Goal: Information Seeking & Learning: Learn about a topic

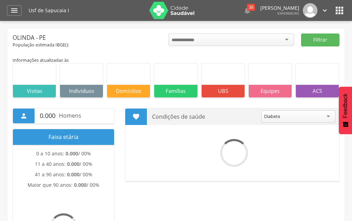
click at [14, 9] on icon "" at bounding box center [14, 10] width 8 height 8
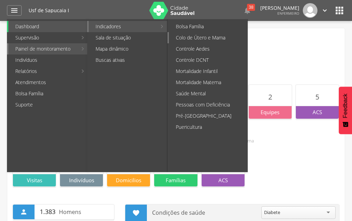
click at [185, 40] on link "Colo de Útero e Mama" at bounding box center [208, 37] width 78 height 11
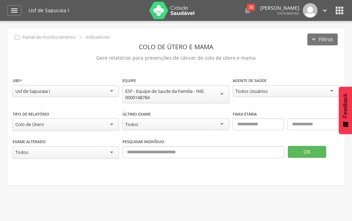
click at [255, 90] on div "Todos Usuários" at bounding box center [251, 91] width 32 height 6
click at [69, 149] on div "Todos" at bounding box center [66, 152] width 106 height 13
click at [122, 140] on label "Pesquisar indivíduo" at bounding box center [143, 142] width 42 height 6
click at [148, 124] on div "Todos" at bounding box center [175, 124] width 106 height 12
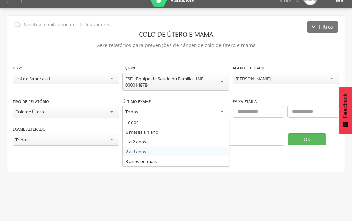
scroll to position [21, 0]
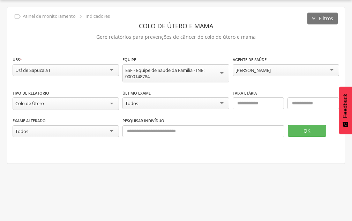
click at [142, 87] on div "**********" at bounding box center [176, 72] width 326 height 33
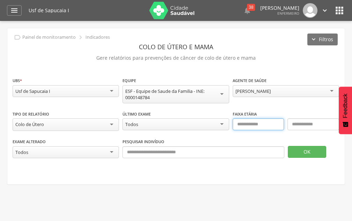
click at [252, 121] on input "text" at bounding box center [258, 124] width 52 height 12
type input "**"
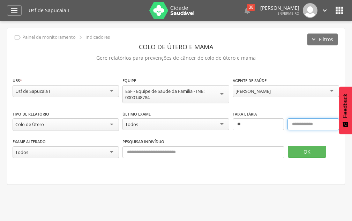
click at [296, 126] on input "text" at bounding box center [313, 124] width 52 height 12
type input "**"
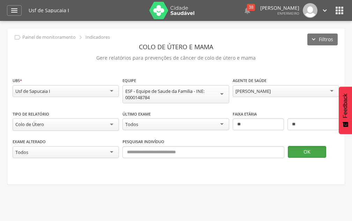
click at [312, 154] on button "OK" at bounding box center [306, 152] width 38 height 12
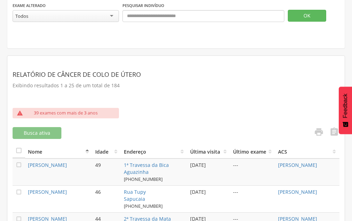
scroll to position [174, 0]
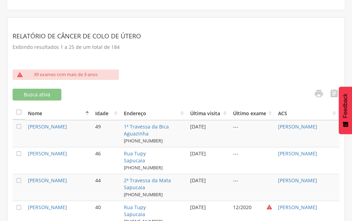
click at [57, 75] on p "39 exames com mais de 3 anos" at bounding box center [66, 74] width 64 height 6
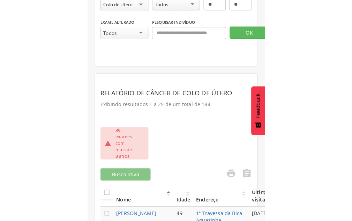
scroll to position [120, 0]
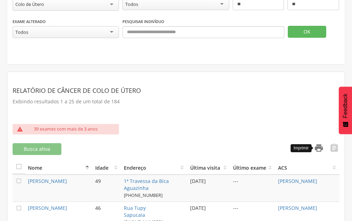
click at [314, 149] on icon "" at bounding box center [319, 148] width 10 height 10
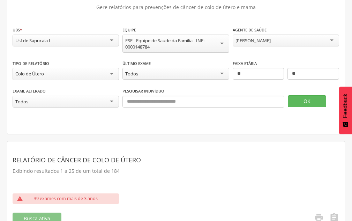
scroll to position [50, 0]
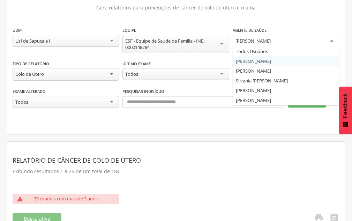
click at [246, 38] on div "[PERSON_NAME]" at bounding box center [252, 41] width 35 height 6
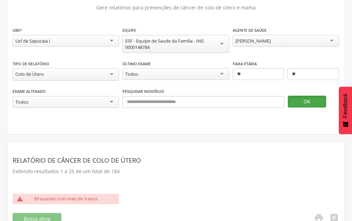
click at [303, 99] on button "OK" at bounding box center [306, 101] width 38 height 12
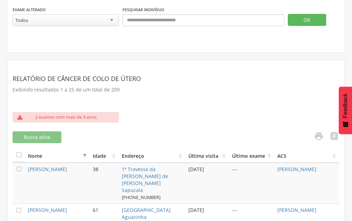
scroll to position [190, 0]
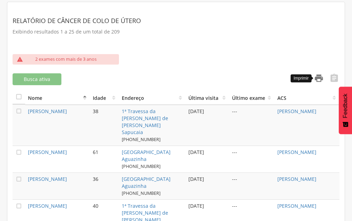
click at [314, 80] on icon "" at bounding box center [319, 78] width 10 height 10
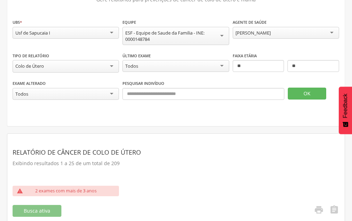
scroll to position [50, 0]
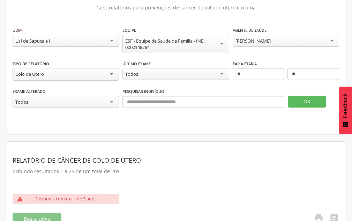
click at [269, 46] on div "[PERSON_NAME] Todos Usuários [PERSON_NAME] [PERSON_NAME] [PERSON_NAME] [PERSON_…" at bounding box center [285, 42] width 106 height 14
click at [310, 102] on button "OK" at bounding box center [306, 101] width 38 height 12
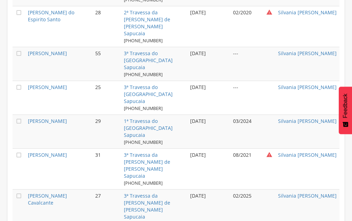
scroll to position [893, 0]
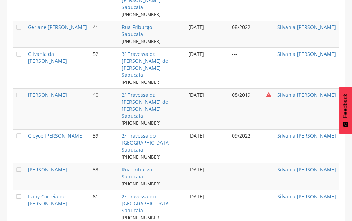
scroll to position [183, 0]
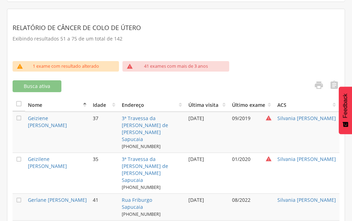
click at [89, 64] on p "1 exame com resultado alterado" at bounding box center [66, 66] width 66 height 6
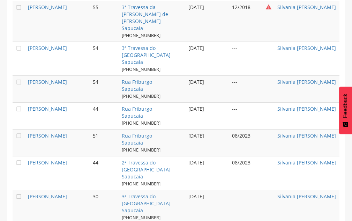
scroll to position [879, 0]
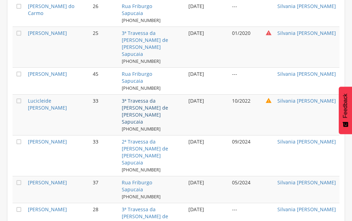
scroll to position [622, 0]
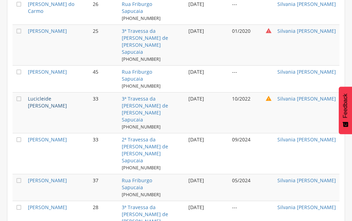
click at [44, 95] on link "Lucicleide [PERSON_NAME]" at bounding box center [47, 102] width 39 height 14
type input "**********"
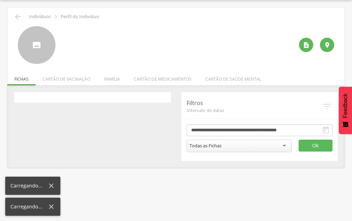
scroll to position [21, 0]
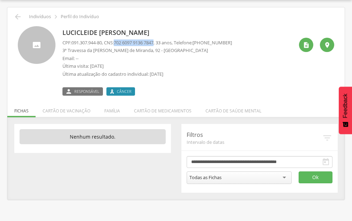
drag, startPoint x: 119, startPoint y: 43, endPoint x: 160, endPoint y: 41, distance: 40.8
click at [153, 41] on span "702 6097 9136 7847" at bounding box center [134, 42] width 40 height 6
copy span "702 6097 9136 7847"
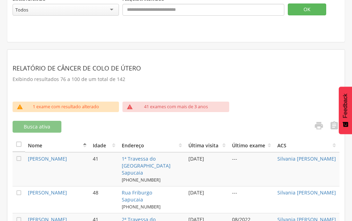
scroll to position [195, 0]
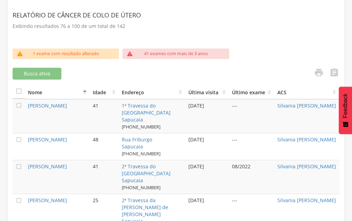
click at [313, 72] on link "" at bounding box center [316, 73] width 14 height 11
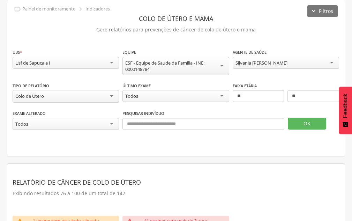
scroll to position [0, 0]
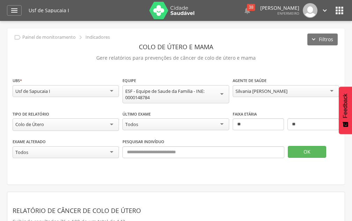
click at [270, 89] on div "Silvania [PERSON_NAME]" at bounding box center [261, 91] width 52 height 6
click at [316, 147] on button "OK" at bounding box center [306, 152] width 38 height 12
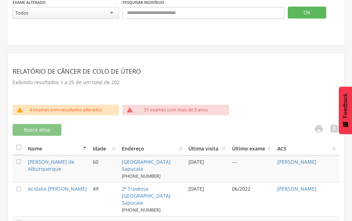
scroll to position [174, 0]
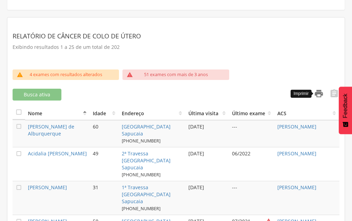
click at [319, 94] on icon "" at bounding box center [319, 93] width 10 height 10
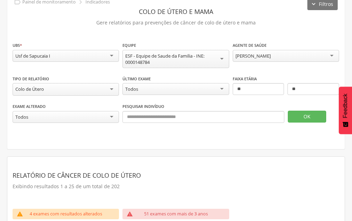
scroll to position [35, 0]
drag, startPoint x: 264, startPoint y: 57, endPoint x: 264, endPoint y: 53, distance: 4.6
click at [264, 53] on div "[PERSON_NAME]" at bounding box center [252, 56] width 35 height 6
click at [307, 111] on button "OK" at bounding box center [306, 117] width 38 height 12
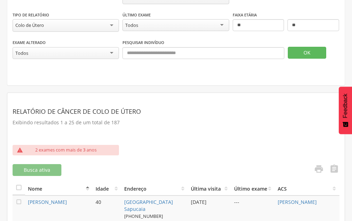
scroll to position [139, 0]
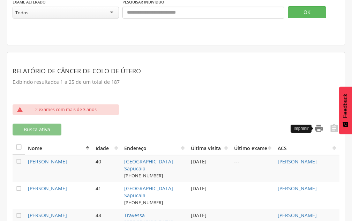
click at [321, 125] on icon "" at bounding box center [319, 128] width 10 height 10
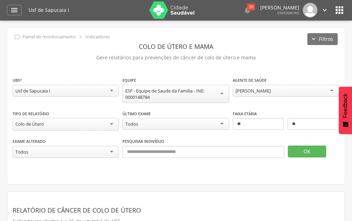
scroll to position [0, 0]
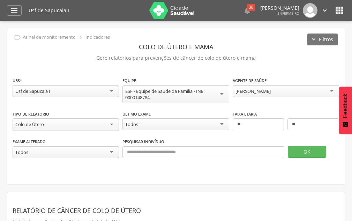
click at [92, 127] on div "Colo de Útero" at bounding box center [66, 124] width 106 height 13
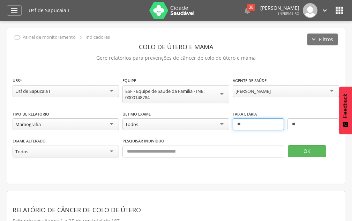
click at [247, 128] on input "**" at bounding box center [258, 124] width 52 height 12
type input "*"
type input "**"
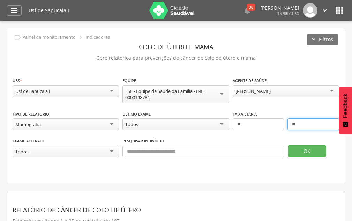
click at [305, 127] on input "**" at bounding box center [313, 124] width 52 height 12
type input "**"
click at [305, 156] on button "OK" at bounding box center [306, 151] width 38 height 12
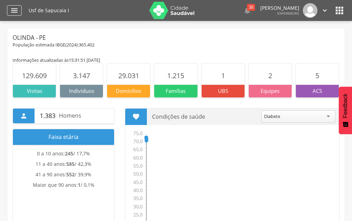
click at [9, 9] on div "" at bounding box center [14, 10] width 15 height 10
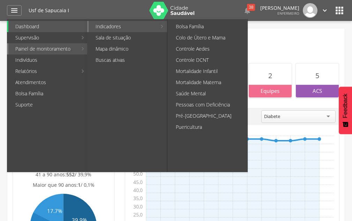
click at [112, 25] on link "Indicadores" at bounding box center [122, 26] width 68 height 11
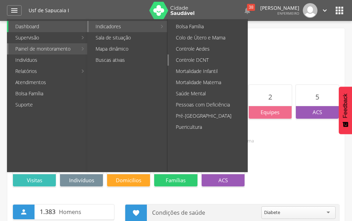
click at [198, 56] on link "Controle DCNT" at bounding box center [208, 59] width 78 height 11
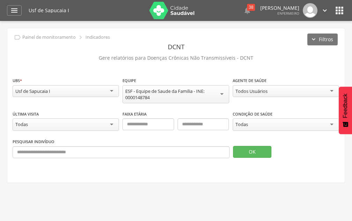
click at [247, 92] on div "Todos Usuários" at bounding box center [251, 91] width 32 height 6
click at [234, 126] on div "Todas" at bounding box center [285, 124] width 106 height 13
click at [261, 149] on button "OK" at bounding box center [252, 152] width 38 height 12
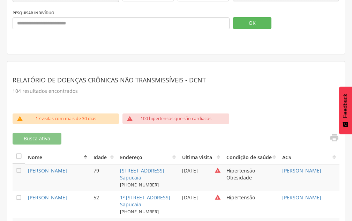
scroll to position [139, 0]
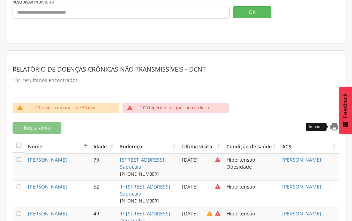
click at [331, 124] on icon "" at bounding box center [334, 127] width 10 height 10
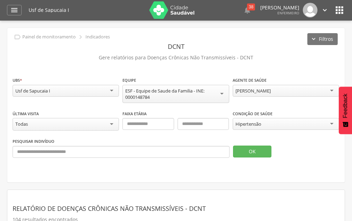
scroll to position [0, 0]
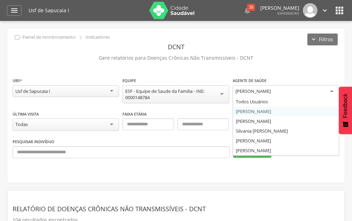
click at [249, 95] on div "[PERSON_NAME]" at bounding box center [285, 91] width 106 height 13
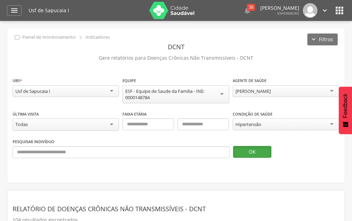
click at [249, 154] on button "OK" at bounding box center [252, 152] width 38 height 12
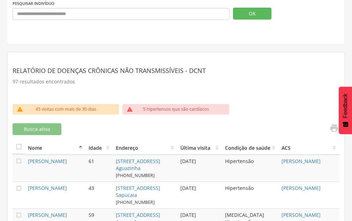
scroll to position [70, 0]
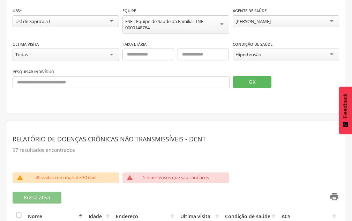
click at [334, 197] on icon "" at bounding box center [334, 196] width 10 height 10
click at [334, 193] on icon "" at bounding box center [334, 196] width 10 height 10
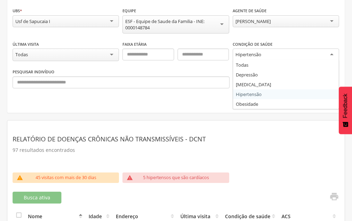
click at [249, 50] on div "Hipertensão" at bounding box center [285, 54] width 106 height 13
click at [245, 97] on div "**********" at bounding box center [175, 36] width 337 height 154
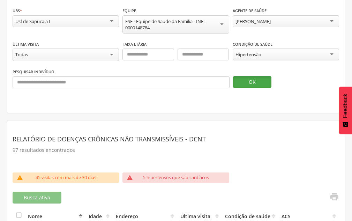
click at [238, 85] on button "OK" at bounding box center [252, 82] width 38 height 12
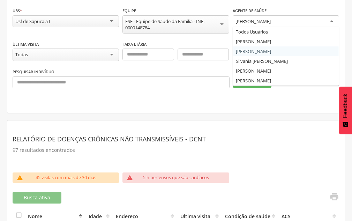
click at [284, 17] on div "[PERSON_NAME]" at bounding box center [285, 21] width 106 height 13
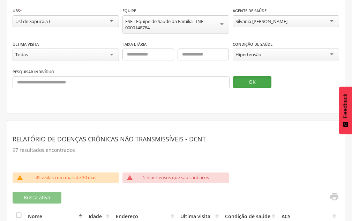
click at [247, 83] on button "OK" at bounding box center [252, 82] width 38 height 12
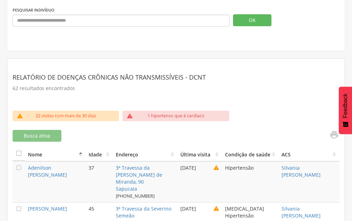
scroll to position [139, 0]
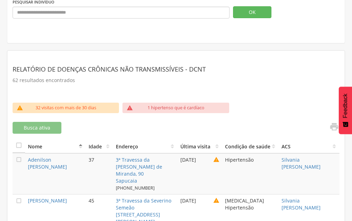
click at [328, 125] on link "" at bounding box center [332, 127] width 14 height 11
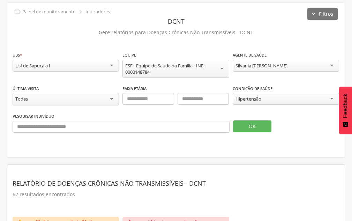
scroll to position [0, 0]
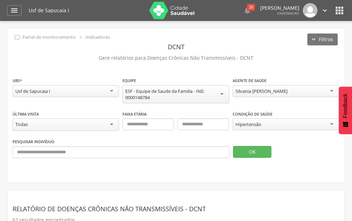
click at [254, 92] on div "Silvania [PERSON_NAME]" at bounding box center [261, 91] width 52 height 6
click at [248, 152] on button "OK" at bounding box center [252, 152] width 38 height 12
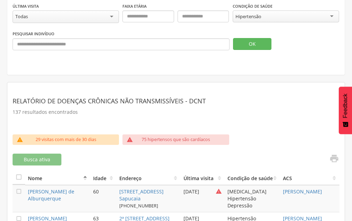
scroll to position [139, 0]
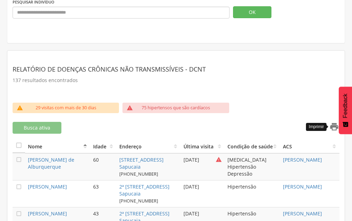
click at [335, 131] on icon "" at bounding box center [334, 127] width 10 height 10
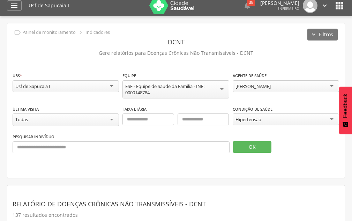
scroll to position [0, 0]
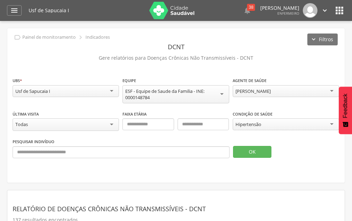
click at [270, 92] on div "[PERSON_NAME]" at bounding box center [252, 91] width 35 height 6
click at [241, 147] on button "OK" at bounding box center [252, 152] width 38 height 12
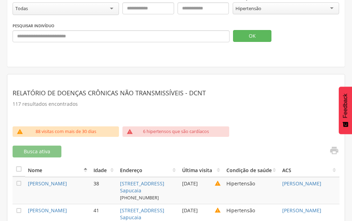
scroll to position [70, 0]
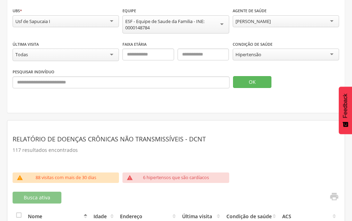
click at [328, 192] on link "" at bounding box center [332, 196] width 14 height 11
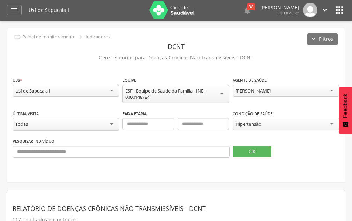
scroll to position [0, 0]
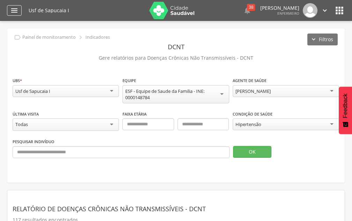
click at [18, 10] on icon "" at bounding box center [14, 10] width 8 height 8
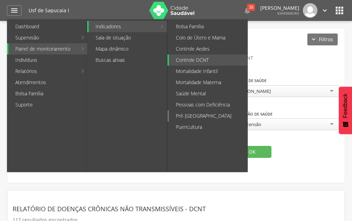
click at [201, 114] on link "Pré-[GEOGRAPHIC_DATA]" at bounding box center [208, 115] width 78 height 11
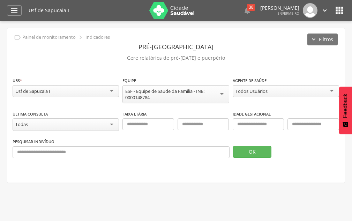
click at [255, 94] on div "Todos Usuários" at bounding box center [251, 91] width 32 height 6
click at [254, 151] on button "OK" at bounding box center [252, 152] width 38 height 12
click at [270, 89] on div "[PERSON_NAME]" at bounding box center [252, 91] width 35 height 6
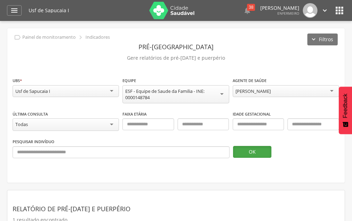
click at [250, 146] on button "OK" at bounding box center [252, 152] width 38 height 12
click at [264, 90] on div "[PERSON_NAME]" at bounding box center [252, 91] width 35 height 6
click at [258, 152] on button "OK" at bounding box center [252, 152] width 38 height 12
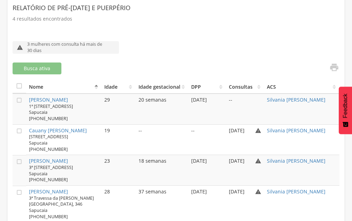
scroll to position [220, 0]
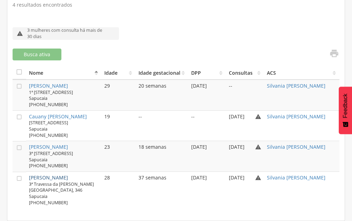
drag, startPoint x: 85, startPoint y: 176, endPoint x: 101, endPoint y: 177, distance: 16.4
click at [68, 176] on link "[PERSON_NAME]" at bounding box center [48, 177] width 39 height 7
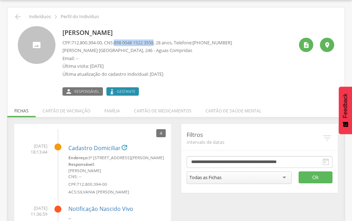
drag, startPoint x: 119, startPoint y: 42, endPoint x: 160, endPoint y: 41, distance: 41.5
click at [153, 41] on span "898 0048 1522 3558" at bounding box center [134, 42] width 40 height 6
copy span "898 0048 1522 3558"
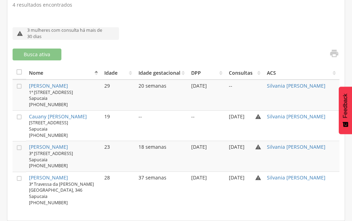
scroll to position [220, 0]
click at [68, 146] on link "[PERSON_NAME]" at bounding box center [48, 146] width 39 height 7
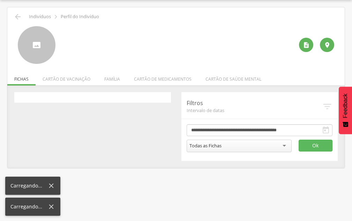
scroll to position [21, 0]
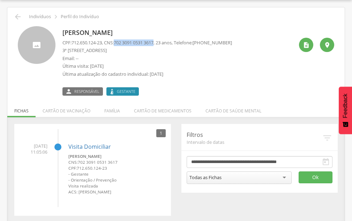
drag, startPoint x: 119, startPoint y: 42, endPoint x: 161, endPoint y: 41, distance: 42.2
click at [161, 41] on p "CPF: 712.650.124-23 , CNS: [PHONE_NUMBER] , 23 anos, Telefone: [PHONE_NUMBER]" at bounding box center [146, 42] width 169 height 7
copy span "702 3091 0531 3617"
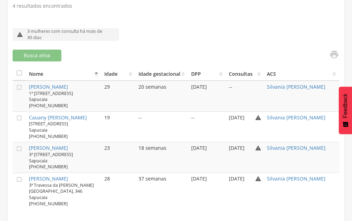
scroll to position [220, 0]
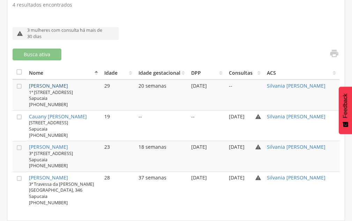
click at [58, 82] on link "[PERSON_NAME]" at bounding box center [48, 85] width 39 height 7
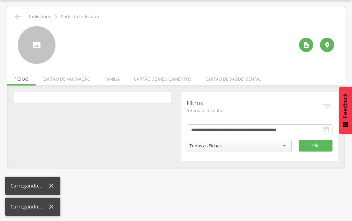
scroll to position [21, 0]
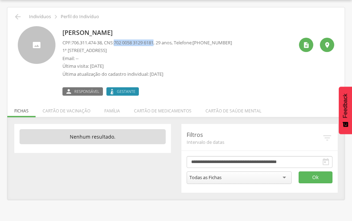
drag, startPoint x: 118, startPoint y: 44, endPoint x: 160, endPoint y: 43, distance: 42.2
click at [160, 43] on p "CPF: 706.311.474-38 , CNS: [PHONE_NUMBER] , 29 anos, Telefone: [PHONE_NUMBER]" at bounding box center [146, 42] width 169 height 7
copy span "702 0058 3129 6181"
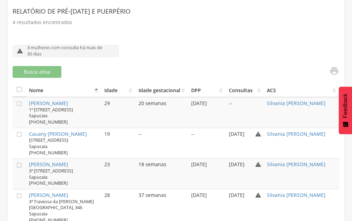
scroll to position [220, 0]
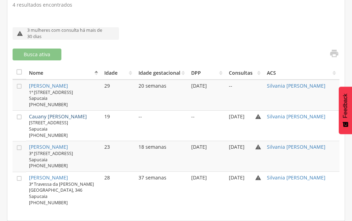
click at [45, 113] on link "Cauany [PERSON_NAME]" at bounding box center [58, 116] width 58 height 7
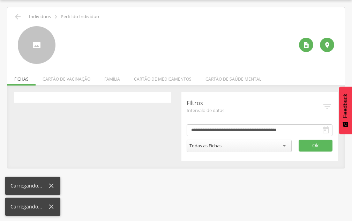
scroll to position [21, 0]
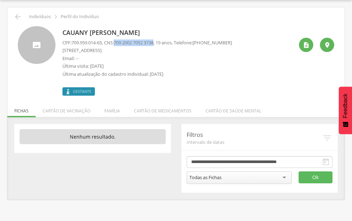
drag, startPoint x: 119, startPoint y: 43, endPoint x: 160, endPoint y: 46, distance: 40.8
click at [160, 46] on p "CPF: 709.959.014-65 , CNS: [PHONE_NUMBER] , 19 anos, Telefone: [PHONE_NUMBER]" at bounding box center [146, 42] width 169 height 7
copy span "709 2002 7052 3738"
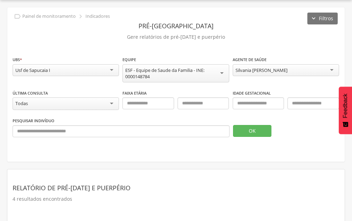
click at [239, 71] on div "Silvania [PERSON_NAME]" at bounding box center [261, 70] width 52 height 6
click at [245, 68] on div "[PERSON_NAME]" at bounding box center [252, 70] width 35 height 6
click at [251, 132] on button "OK" at bounding box center [252, 131] width 38 height 12
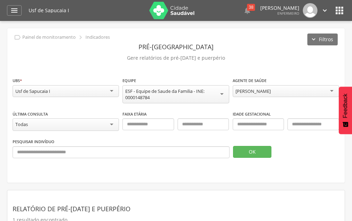
click at [270, 89] on div "[PERSON_NAME]" at bounding box center [252, 91] width 35 height 6
click at [253, 146] on button "OK" at bounding box center [252, 152] width 38 height 12
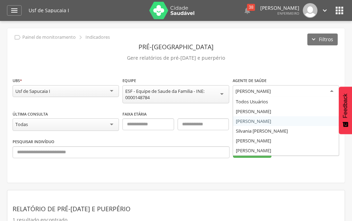
click at [259, 93] on div "[PERSON_NAME]" at bounding box center [252, 91] width 35 height 6
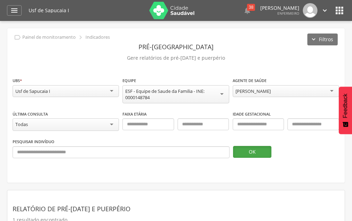
click at [244, 149] on button "OK" at bounding box center [252, 152] width 38 height 12
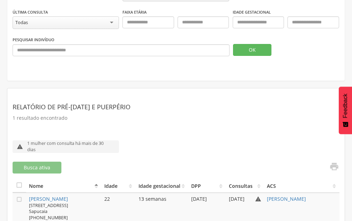
scroll to position [116, 0]
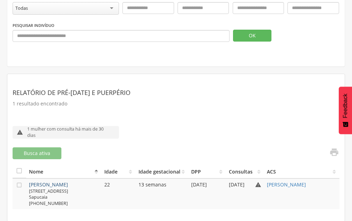
click at [63, 184] on link "[PERSON_NAME]" at bounding box center [48, 184] width 39 height 7
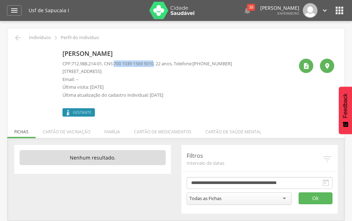
drag, startPoint x: 118, startPoint y: 64, endPoint x: 160, endPoint y: 63, distance: 42.5
click at [160, 63] on p "CPF: 712.988.214-01 , CNS: [PHONE_NUMBER] , 22 anos, Telefone: [PHONE_NUMBER]" at bounding box center [146, 63] width 169 height 7
copy p "700 1039 1569 5010"
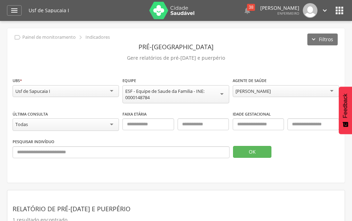
scroll to position [21, 0]
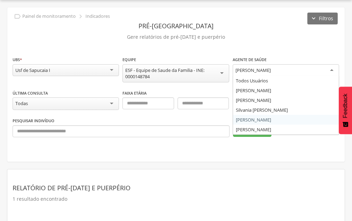
click at [256, 70] on div "[PERSON_NAME]" at bounding box center [252, 70] width 35 height 6
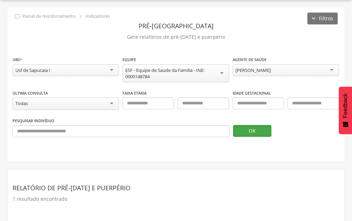
click at [242, 128] on button "OK" at bounding box center [252, 131] width 38 height 12
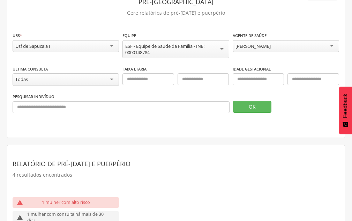
scroll to position [228, 0]
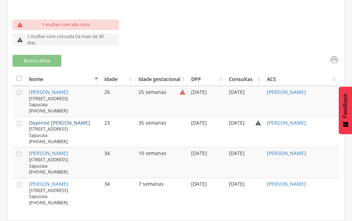
click at [60, 119] on link "Dayenne [PERSON_NAME]" at bounding box center [59, 122] width 61 height 7
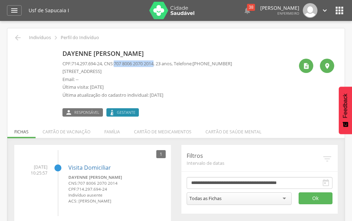
drag, startPoint x: 119, startPoint y: 63, endPoint x: 160, endPoint y: 65, distance: 40.8
click at [153, 65] on span "707 8006 2070 2014" at bounding box center [134, 63] width 40 height 6
copy span "707 8006 2070 2014"
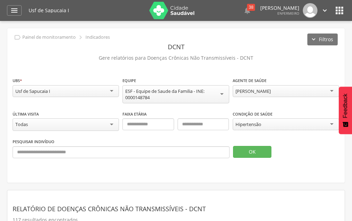
click at [17, 17] on div " Dashboard Supervisão Produtividade Mapa da Cidade App desatualizado Última si…" at bounding box center [176, 10] width 338 height 21
click at [11, 7] on icon "" at bounding box center [14, 10] width 8 height 8
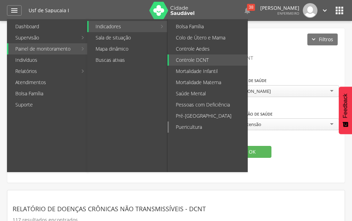
click at [196, 122] on link "Puericultura" at bounding box center [208, 126] width 78 height 11
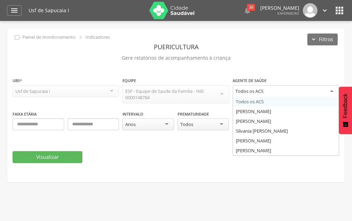
click at [255, 88] on div "Todos os ACS" at bounding box center [249, 91] width 28 height 6
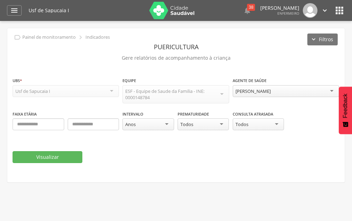
click at [184, 125] on div "Todos" at bounding box center [186, 124] width 13 height 6
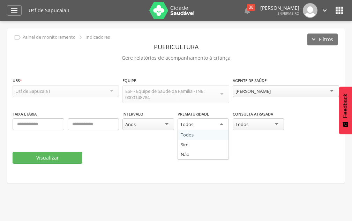
click at [142, 136] on div "Intervalo **** Anos Dias Meses Anos Prematuridade ***** Todos Todos Sim Não" at bounding box center [175, 124] width 106 height 28
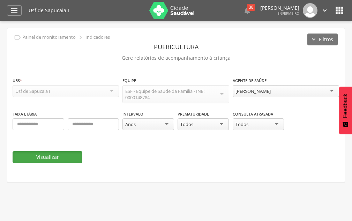
click at [63, 159] on button "Visualizar" at bounding box center [48, 157] width 70 height 12
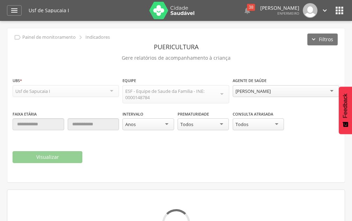
click at [139, 126] on div "Anos" at bounding box center [148, 124] width 52 height 12
click at [111, 143] on fieldset "**********" at bounding box center [176, 120] width 326 height 86
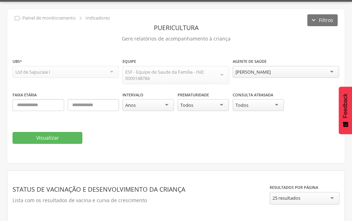
scroll to position [18, 0]
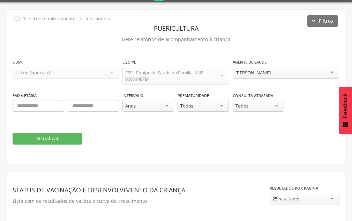
click at [270, 74] on div "[PERSON_NAME]" at bounding box center [252, 72] width 35 height 6
click at [45, 135] on button "Visualizar" at bounding box center [48, 138] width 70 height 12
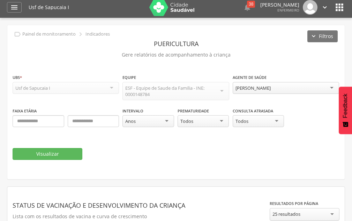
scroll to position [0, 0]
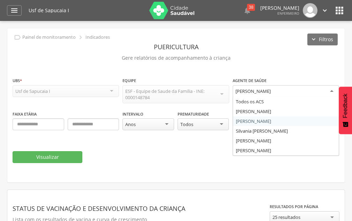
click at [241, 88] on div "[PERSON_NAME]" at bounding box center [252, 91] width 35 height 6
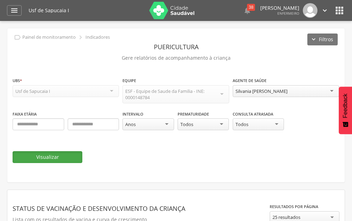
click at [62, 161] on button "Visualizar" at bounding box center [48, 157] width 70 height 12
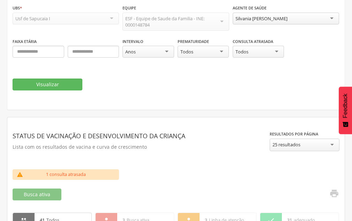
scroll to position [139, 0]
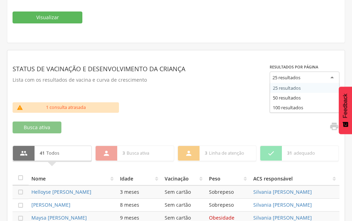
click at [273, 77] on div "25 resultados" at bounding box center [286, 77] width 28 height 6
click at [241, 89] on div "**********" at bounding box center [176, 78] width 326 height 47
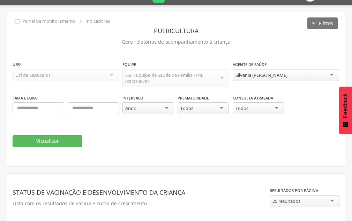
scroll to position [0, 0]
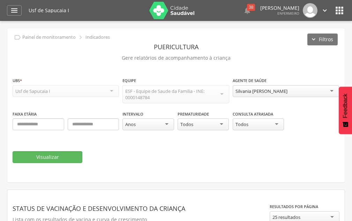
click at [244, 90] on div "Silvania [PERSON_NAME]" at bounding box center [261, 91] width 52 height 6
click at [62, 156] on button "Visualizar" at bounding box center [48, 157] width 70 height 12
click at [247, 90] on div "[PERSON_NAME]" at bounding box center [252, 91] width 35 height 6
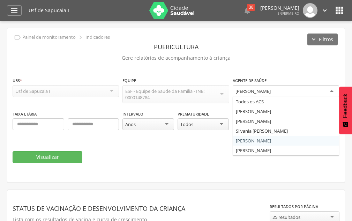
click at [245, 139] on fieldset "**********" at bounding box center [176, 120] width 326 height 86
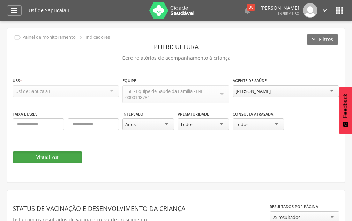
click at [46, 154] on button "Visualizar" at bounding box center [48, 157] width 70 height 12
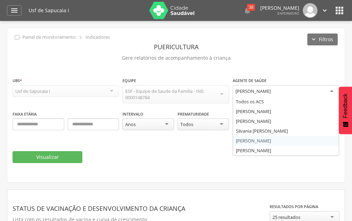
click at [245, 87] on div "[PERSON_NAME]" at bounding box center [285, 91] width 106 height 13
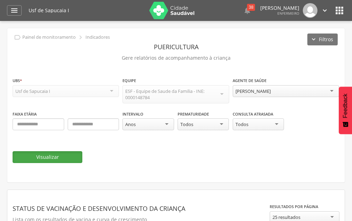
click at [65, 153] on button "Visualizar" at bounding box center [48, 157] width 70 height 12
click at [11, 6] on icon "" at bounding box center [14, 10] width 8 height 8
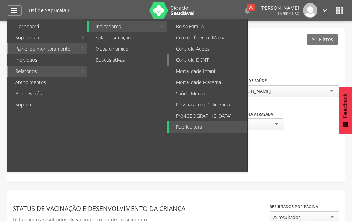
click at [190, 60] on link "Controle DCNT" at bounding box center [208, 59] width 78 height 11
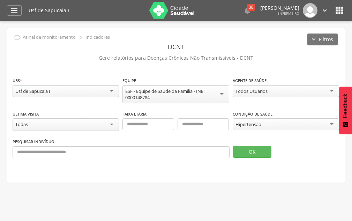
click at [250, 121] on div "Hipertensão" at bounding box center [248, 124] width 26 height 6
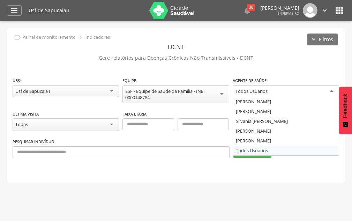
click at [244, 88] on div "Todos Usuários" at bounding box center [251, 91] width 32 height 6
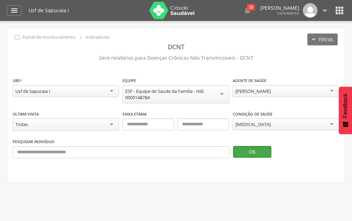
click at [247, 154] on button "OK" at bounding box center [252, 152] width 38 height 12
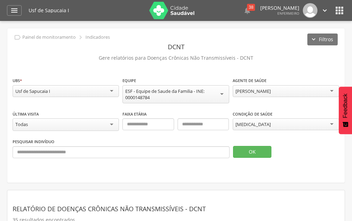
click at [248, 90] on div "[PERSON_NAME]" at bounding box center [252, 91] width 35 height 6
click at [246, 158] on div "Pesquisar indivíduo OK" at bounding box center [176, 150] width 326 height 25
click at [245, 152] on button "OK" at bounding box center [252, 152] width 38 height 12
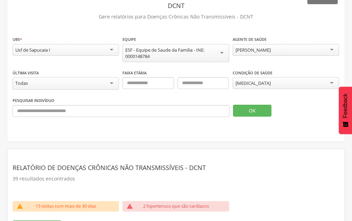
scroll to position [35, 0]
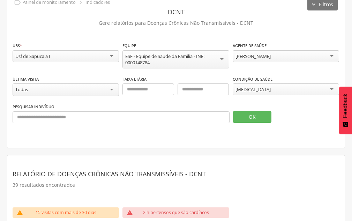
click at [268, 58] on div "[PERSON_NAME]" at bounding box center [252, 56] width 35 height 6
click at [249, 123] on div "Pesquisar indivíduo OK" at bounding box center [176, 115] width 326 height 25
click at [248, 118] on button "OK" at bounding box center [252, 117] width 38 height 12
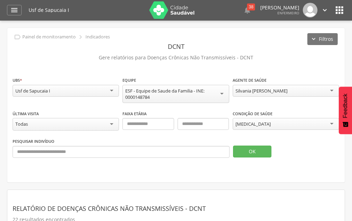
scroll to position [0, 0]
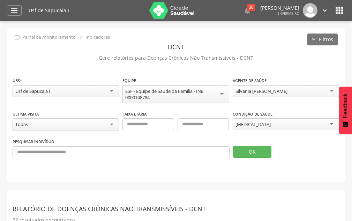
click at [252, 90] on div "Silvania [PERSON_NAME]" at bounding box center [261, 91] width 52 height 6
click at [246, 150] on button "OK" at bounding box center [252, 152] width 38 height 12
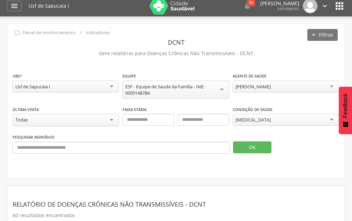
scroll to position [0, 0]
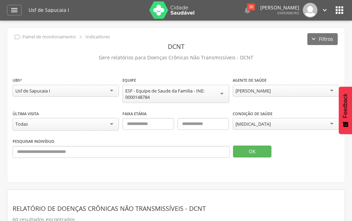
click at [273, 121] on div "[MEDICAL_DATA]" at bounding box center [285, 124] width 106 height 12
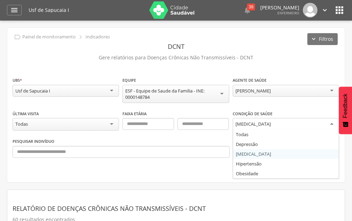
click at [256, 92] on div "[PERSON_NAME]" at bounding box center [252, 90] width 35 height 6
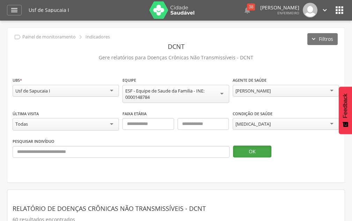
click at [248, 148] on button "OK" at bounding box center [252, 151] width 38 height 12
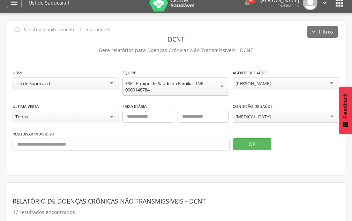
scroll to position [0, 0]
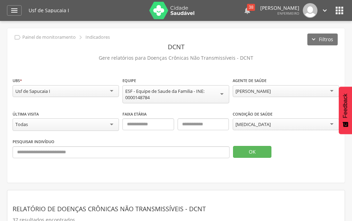
click at [247, 7] on div "38" at bounding box center [251, 7] width 8 height 7
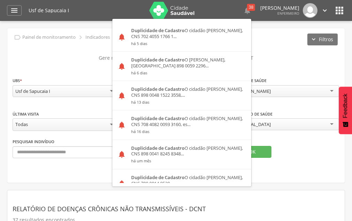
click at [258, 35] on div "**********" at bounding box center [175, 105] width 337 height 154
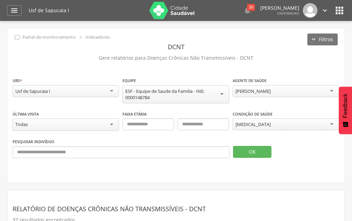
click at [3, 7] on header " Dashboard Supervisão Produtividade Mapa da Cidade App desatualizado Última si…" at bounding box center [176, 10] width 352 height 21
click at [11, 7] on icon "" at bounding box center [14, 10] width 8 height 8
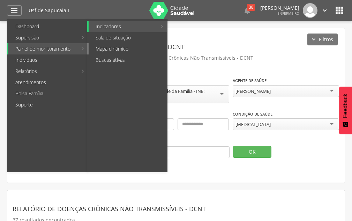
click at [107, 45] on link "Mapa dinâmico" at bounding box center [127, 48] width 78 height 11
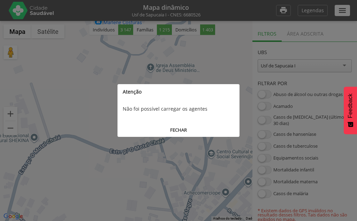
click at [175, 131] on button "FECHAR" at bounding box center [178, 129] width 122 height 13
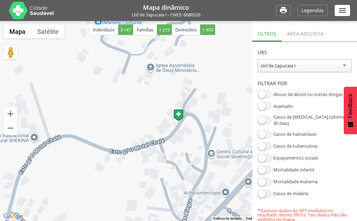
click at [265, 143] on span at bounding box center [264, 146] width 14 height 8
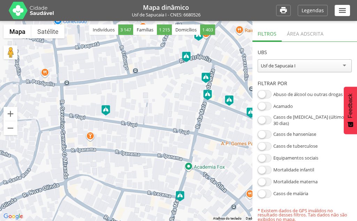
click at [300, 64] on div "Usf de Sapucaia I" at bounding box center [304, 65] width 94 height 13
click at [299, 48] on header "UBS" at bounding box center [304, 50] width 94 height 17
click at [302, 31] on div "Área adscrita" at bounding box center [305, 32] width 47 height 17
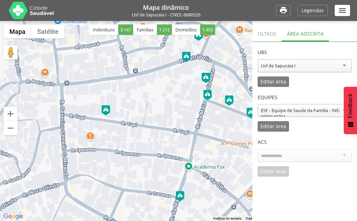
click at [266, 38] on div "Filtros" at bounding box center [266, 32] width 29 height 17
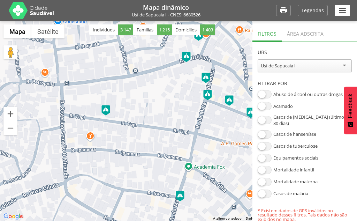
click at [266, 130] on span at bounding box center [264, 134] width 14 height 8
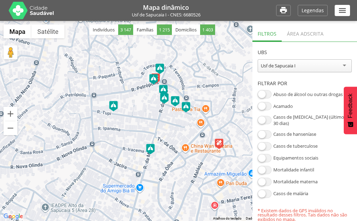
click at [260, 146] on section "**********" at bounding box center [304, 131] width 105 height 179
click at [260, 144] on span at bounding box center [264, 146] width 14 height 8
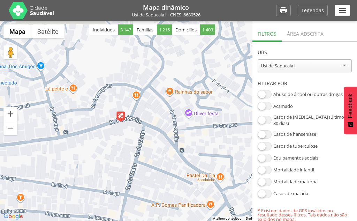
drag, startPoint x: 133, startPoint y: 83, endPoint x: 139, endPoint y: 151, distance: 67.5
click at [139, 151] on div at bounding box center [178, 121] width 357 height 200
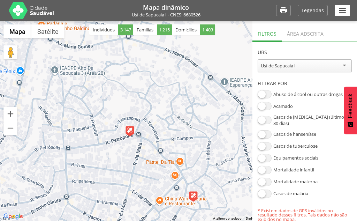
click at [261, 132] on span at bounding box center [264, 134] width 14 height 8
click at [271, 107] on span at bounding box center [264, 106] width 14 height 8
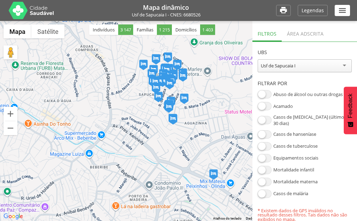
click at [212, 176] on img at bounding box center [213, 174] width 9 height 10
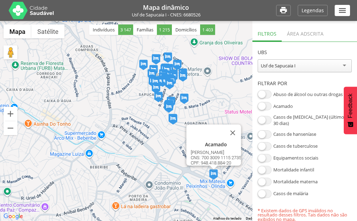
click at [216, 112] on div "Acamado Eduardo Idelfonso da Silva CNS: 700 3009 1115 2735 CPF: 948.418.884-20" at bounding box center [178, 121] width 357 height 200
click at [236, 127] on button "Fechar" at bounding box center [232, 132] width 17 height 17
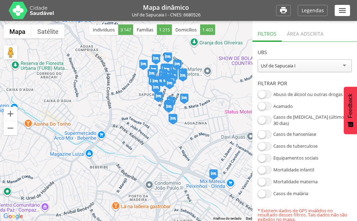
click at [260, 106] on span at bounding box center [264, 106] width 14 height 8
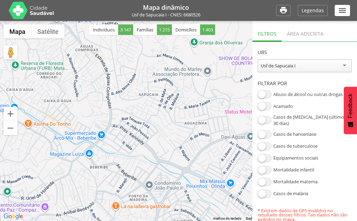
click at [263, 130] on span at bounding box center [264, 134] width 14 height 8
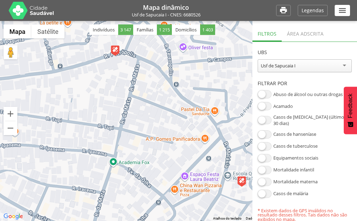
click at [117, 51] on img at bounding box center [115, 50] width 9 height 10
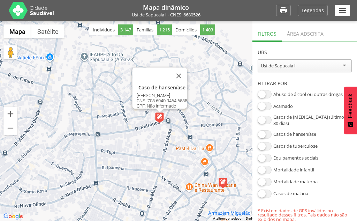
click at [225, 178] on img at bounding box center [222, 182] width 9 height 10
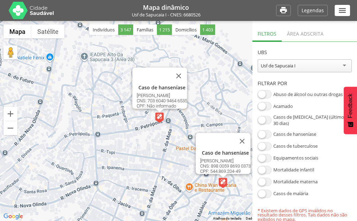
click at [259, 130] on span at bounding box center [264, 134] width 14 height 8
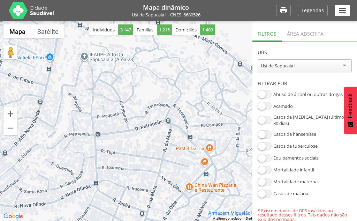
click at [269, 142] on span at bounding box center [264, 146] width 14 height 8
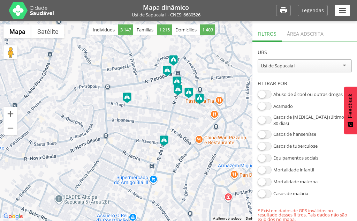
click at [165, 71] on img at bounding box center [167, 70] width 9 height 10
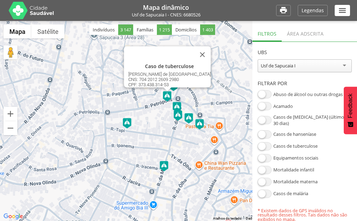
click at [129, 124] on img at bounding box center [127, 123] width 9 height 10
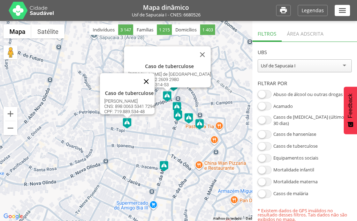
click at [148, 76] on button "Fechar" at bounding box center [146, 81] width 17 height 17
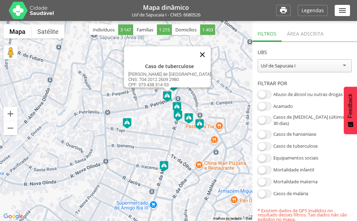
click at [194, 48] on button "Fechar" at bounding box center [202, 54] width 17 height 17
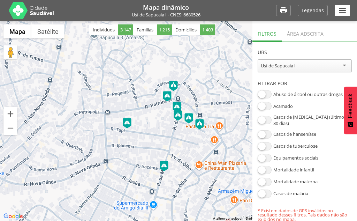
click at [174, 89] on img at bounding box center [173, 85] width 9 height 10
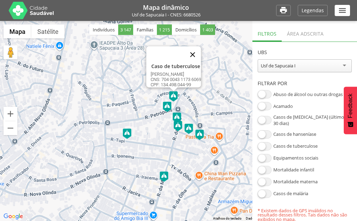
click at [201, 51] on button "Fechar" at bounding box center [192, 54] width 17 height 17
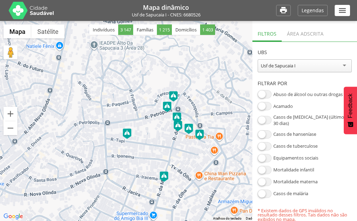
click at [180, 118] on img at bounding box center [176, 117] width 9 height 10
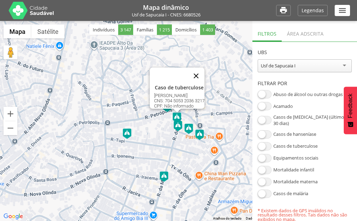
click at [198, 71] on button "Fechar" at bounding box center [196, 75] width 17 height 17
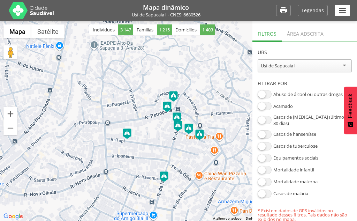
click at [181, 128] on img at bounding box center [178, 126] width 9 height 10
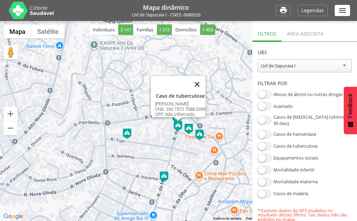
click at [206, 78] on button "Fechar" at bounding box center [197, 84] width 17 height 17
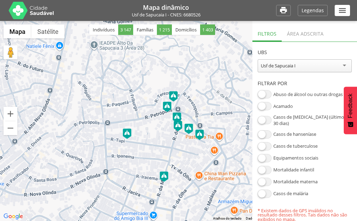
click at [191, 131] on img at bounding box center [188, 128] width 9 height 10
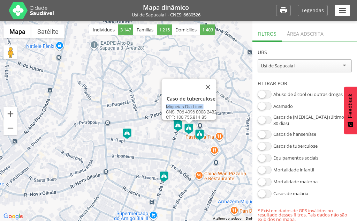
drag, startPoint x: 162, startPoint y: 102, endPoint x: 200, endPoint y: 101, distance: 38.3
click at [200, 104] on p "Migueias Dia Linns" at bounding box center [191, 106] width 51 height 5
drag, startPoint x: 174, startPoint y: 106, endPoint x: 213, endPoint y: 110, distance: 39.6
click at [213, 110] on p "CNS: 706 4096 8008 2482" at bounding box center [191, 111] width 51 height 5
copy p "706 4096 8008 2482"
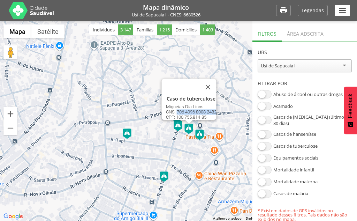
click at [198, 134] on img at bounding box center [199, 134] width 9 height 10
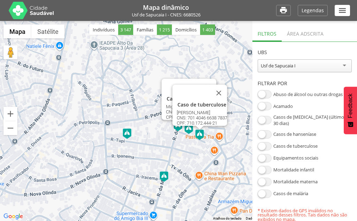
click at [169, 176] on div "Caso de tuberculose Migueias Dia Linns CNS: 706 4096 8008 2482 CPF: 100.755.814…" at bounding box center [178, 121] width 357 height 200
click at [168, 176] on div "Caso de tuberculose Migueias Dia Linns CNS: 706 4096 8008 2482 CPF: 100.755.814…" at bounding box center [178, 121] width 357 height 200
click at [166, 177] on img at bounding box center [164, 176] width 9 height 10
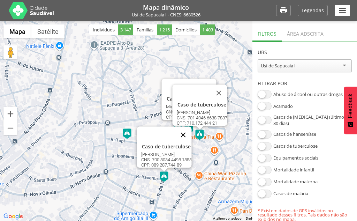
click at [187, 133] on button "Fechar" at bounding box center [183, 134] width 17 height 17
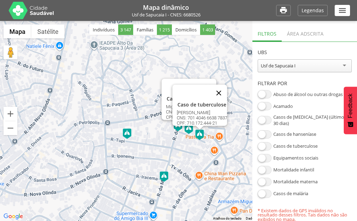
click at [223, 96] on button "Fechar" at bounding box center [218, 92] width 17 height 17
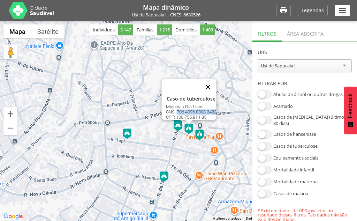
click at [213, 84] on button "Fechar" at bounding box center [208, 86] width 17 height 17
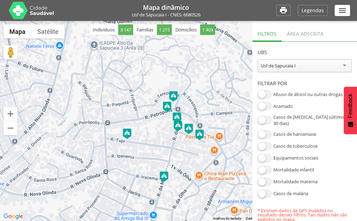
click at [196, 136] on img at bounding box center [199, 134] width 9 height 10
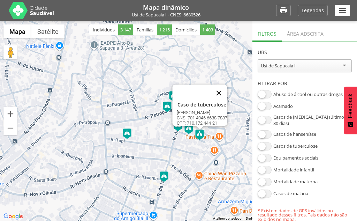
click at [220, 86] on button "Fechar" at bounding box center [218, 92] width 17 height 17
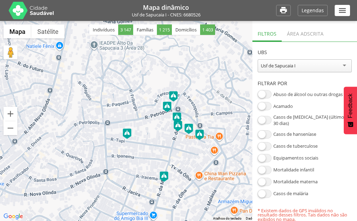
click at [190, 128] on img at bounding box center [188, 128] width 9 height 10
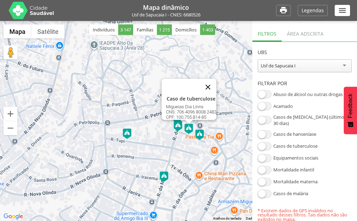
click at [211, 82] on button "Fechar" at bounding box center [208, 86] width 17 height 17
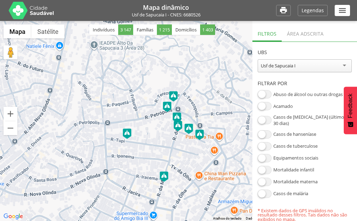
click at [178, 128] on img at bounding box center [178, 126] width 9 height 10
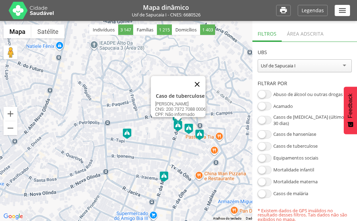
click at [206, 79] on button "Fechar" at bounding box center [197, 84] width 17 height 17
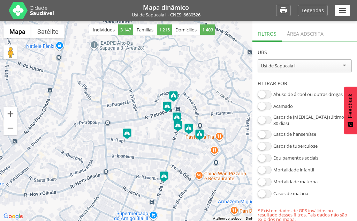
click at [180, 117] on img at bounding box center [176, 117] width 9 height 10
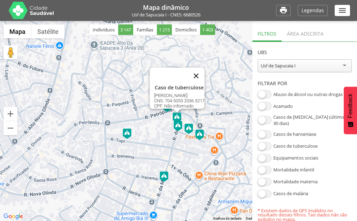
click at [199, 68] on button "Fechar" at bounding box center [196, 75] width 17 height 17
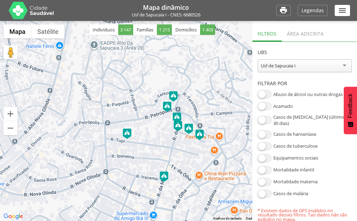
click at [166, 106] on img at bounding box center [167, 106] width 9 height 10
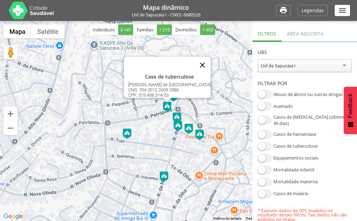
click at [194, 60] on button "Fechar" at bounding box center [202, 64] width 17 height 17
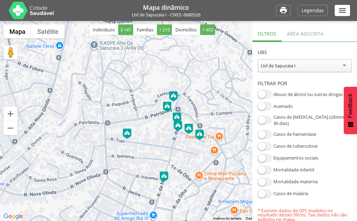
click at [179, 97] on div "Para iniciar o trajeto, pressione as teclas de seta." at bounding box center [178, 121] width 357 height 200
click at [171, 96] on img at bounding box center [173, 96] width 9 height 10
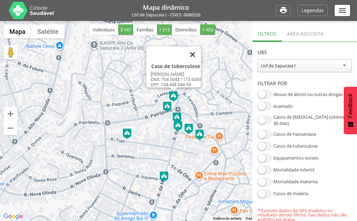
click at [201, 52] on button "Fechar" at bounding box center [192, 54] width 17 height 17
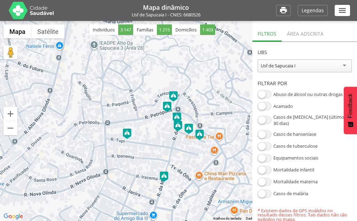
click at [129, 133] on img at bounding box center [127, 133] width 9 height 10
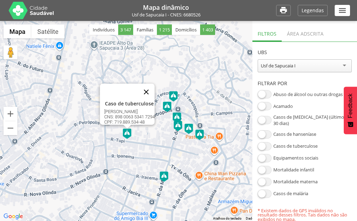
click at [153, 88] on button "Fechar" at bounding box center [146, 91] width 17 height 17
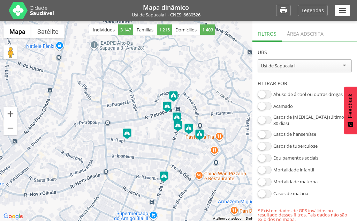
click at [162, 173] on img at bounding box center [164, 176] width 9 height 10
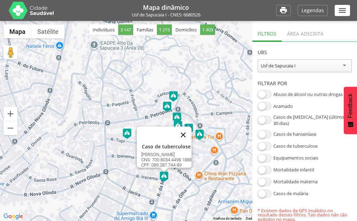
click at [188, 133] on button "Fechar" at bounding box center [183, 134] width 17 height 17
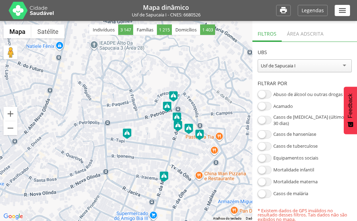
click at [260, 142] on span at bounding box center [264, 146] width 14 height 8
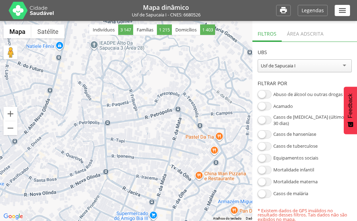
click at [270, 155] on span at bounding box center [264, 158] width 14 height 8
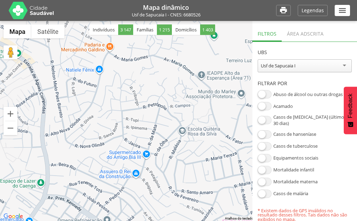
click at [101, 70] on div at bounding box center [178, 121] width 357 height 200
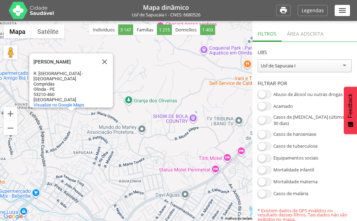
click at [259, 154] on span at bounding box center [264, 158] width 14 height 8
click at [266, 165] on span at bounding box center [264, 169] width 14 height 8
click at [102, 64] on button "Fechar" at bounding box center [104, 61] width 17 height 17
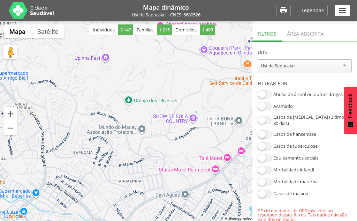
click at [262, 167] on span at bounding box center [264, 169] width 14 height 8
click at [269, 165] on span at bounding box center [264, 169] width 14 height 8
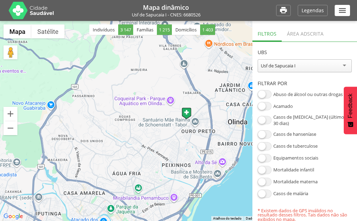
click at [183, 115] on img at bounding box center [187, 113] width 10 height 12
click at [139, 187] on div at bounding box center [178, 121] width 357 height 200
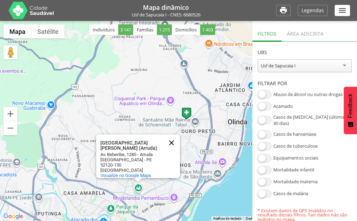
click at [174, 137] on button "Fechar" at bounding box center [171, 142] width 17 height 17
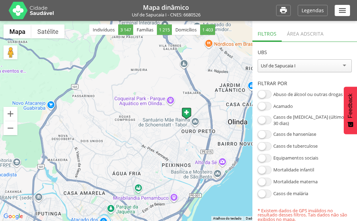
click at [259, 165] on span at bounding box center [264, 169] width 14 height 8
click at [265, 189] on span at bounding box center [264, 193] width 14 height 8
click at [254, 189] on section "**********" at bounding box center [304, 131] width 105 height 179
click at [261, 189] on span at bounding box center [264, 193] width 14 height 8
click at [267, 95] on span at bounding box center [264, 94] width 14 height 8
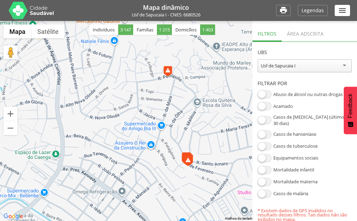
click at [168, 74] on img at bounding box center [167, 71] width 9 height 10
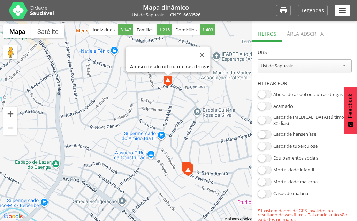
click at [187, 168] on img at bounding box center [188, 170] width 9 height 10
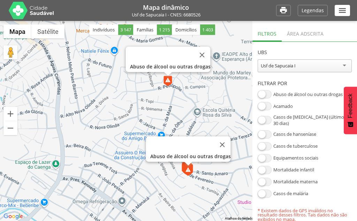
click at [259, 93] on span at bounding box center [264, 94] width 14 height 8
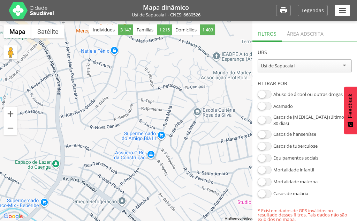
click at [268, 104] on span at bounding box center [264, 106] width 14 height 8
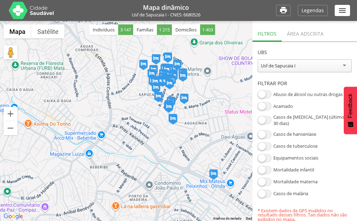
click at [216, 172] on img at bounding box center [213, 174] width 9 height 10
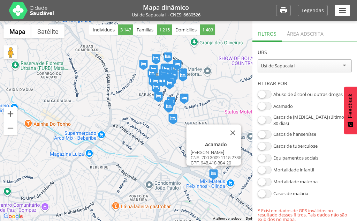
click at [102, 137] on div "Acamado Eduardo Idelfonso da Silva CNS: 700 3009 1115 2735 CPF: 948.418.884-20" at bounding box center [178, 121] width 357 height 200
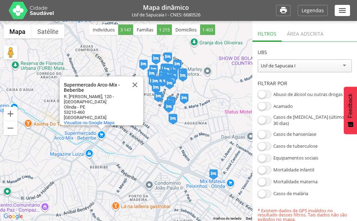
click at [90, 153] on div "Supermercado Arco-Mix - Beberibe Supermercado Arco-Mix - Beberibe R. João Olímp…" at bounding box center [178, 121] width 357 height 200
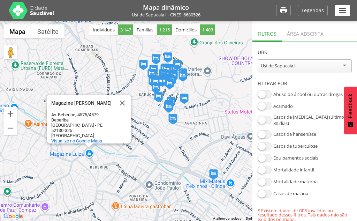
click at [172, 117] on img at bounding box center [173, 119] width 9 height 10
click at [175, 119] on img at bounding box center [173, 119] width 9 height 10
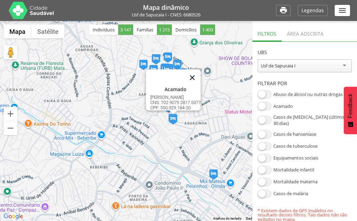
click at [194, 75] on button "Fechar" at bounding box center [192, 77] width 17 height 17
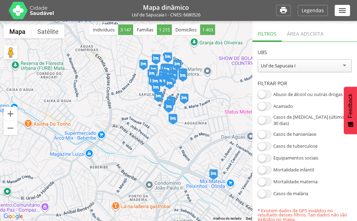
click at [260, 105] on span at bounding box center [264, 106] width 14 height 8
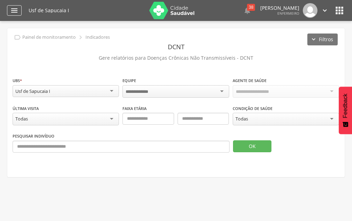
click at [19, 7] on div "" at bounding box center [14, 10] width 15 height 10
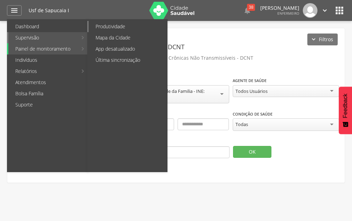
click at [112, 29] on link "Produtividade" at bounding box center [127, 26] width 78 height 11
type input "**********"
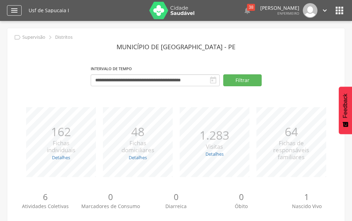
click at [13, 10] on icon "" at bounding box center [14, 10] width 8 height 8
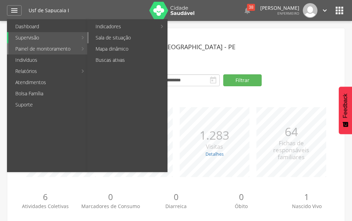
click at [113, 38] on link "Sala de situação" at bounding box center [127, 37] width 78 height 11
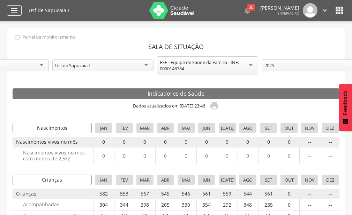
click at [14, 8] on icon "" at bounding box center [14, 10] width 8 height 8
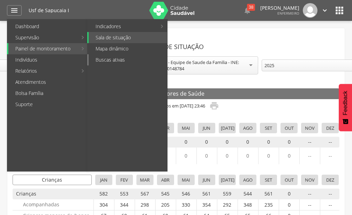
click at [112, 62] on link "Buscas ativas" at bounding box center [127, 59] width 78 height 11
type input "**********"
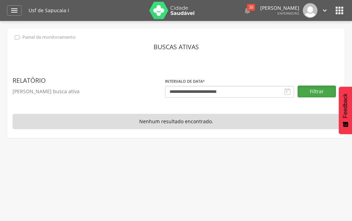
click at [302, 89] on button "Filtrar" at bounding box center [316, 91] width 38 height 12
click at [14, 11] on icon "" at bounding box center [14, 10] width 8 height 8
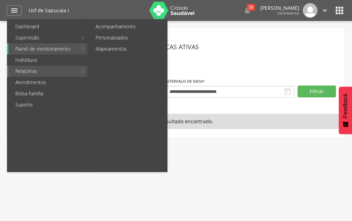
click at [61, 72] on link "Relatórios" at bounding box center [42, 70] width 69 height 11
click at [117, 26] on link "Acompanhamento" at bounding box center [127, 26] width 78 height 11
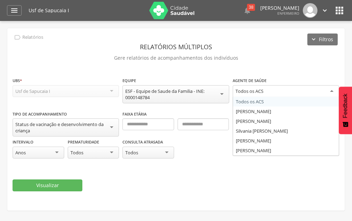
click at [244, 92] on div "Todos os ACS" at bounding box center [249, 91] width 28 height 6
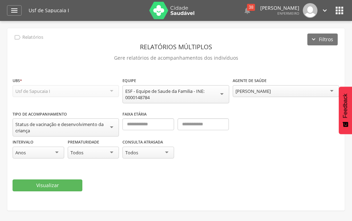
click at [90, 128] on div "Status de vacinação e desenvolvimento da criança" at bounding box center [65, 127] width 101 height 13
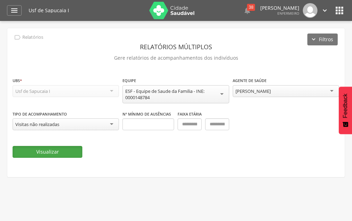
click at [51, 149] on button "Visualizar" at bounding box center [48, 152] width 70 height 12
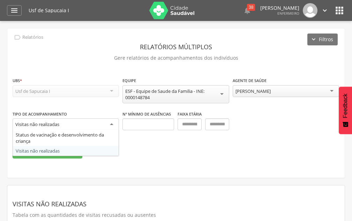
click at [98, 124] on div "Visitas não realizadas" at bounding box center [66, 124] width 106 height 13
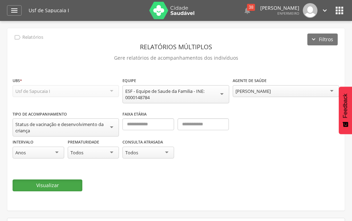
click at [50, 185] on button "Visualizar" at bounding box center [48, 185] width 70 height 12
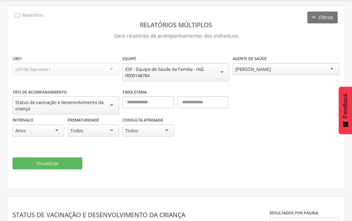
scroll to position [19, 0]
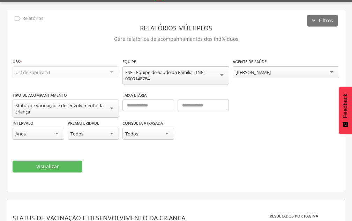
click at [259, 70] on div "[PERSON_NAME]" at bounding box center [252, 72] width 35 height 6
click at [81, 164] on button "Visualizar" at bounding box center [48, 166] width 70 height 12
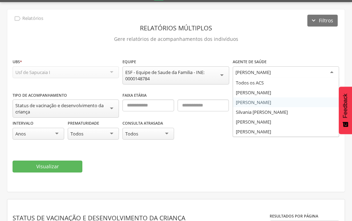
click at [267, 74] on div "[PERSON_NAME]" at bounding box center [252, 72] width 35 height 6
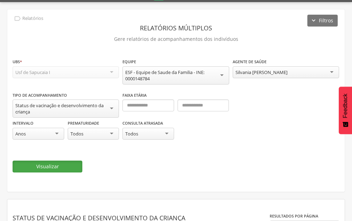
click at [63, 164] on button "Visualizar" at bounding box center [48, 166] width 70 height 12
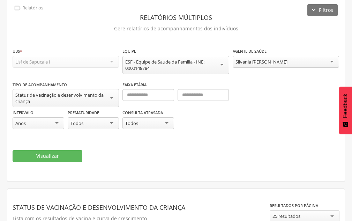
scroll to position [29, 0]
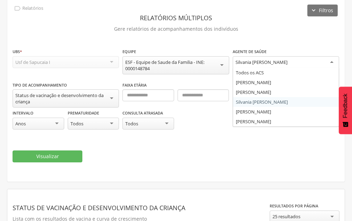
click at [255, 63] on div "Silvania [PERSON_NAME]" at bounding box center [261, 62] width 52 height 6
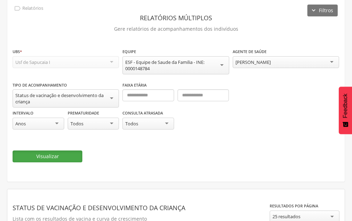
click at [67, 155] on button "Visualizar" at bounding box center [48, 156] width 70 height 12
click at [263, 65] on div "[PERSON_NAME]" at bounding box center [285, 62] width 106 height 12
click at [68, 150] on button "Visualizar" at bounding box center [48, 156] width 70 height 12
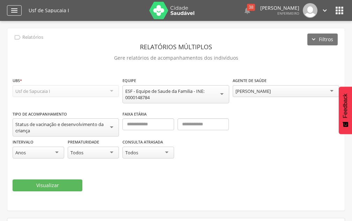
click at [14, 9] on icon "" at bounding box center [14, 10] width 8 height 8
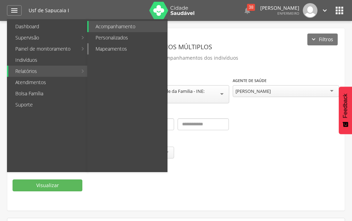
click at [102, 50] on link "Mapeamentos" at bounding box center [127, 48] width 78 height 11
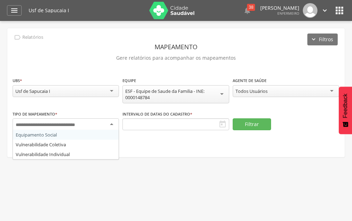
click at [70, 126] on input "select-one" at bounding box center [55, 125] width 79 height 6
click at [15, 13] on icon "" at bounding box center [14, 10] width 8 height 8
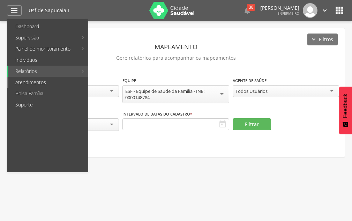
click at [33, 85] on link "Atendimentos" at bounding box center [47, 82] width 79 height 11
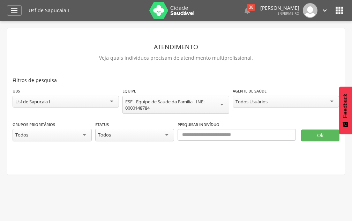
click at [245, 100] on div "Todos Usuários" at bounding box center [251, 101] width 32 height 6
click at [306, 133] on button "Ok" at bounding box center [320, 135] width 38 height 12
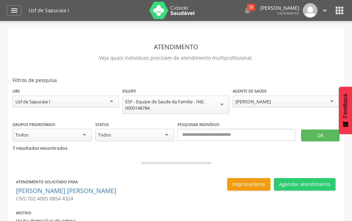
click at [13, 18] on div " Dashboard Supervisão Produtividade Mapa da Cidade App desatualizado Última si…" at bounding box center [176, 10] width 338 height 21
click at [13, 11] on icon "" at bounding box center [14, 10] width 8 height 8
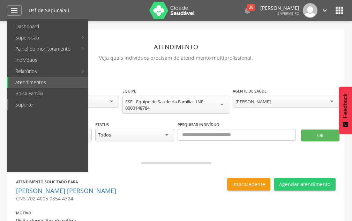
click at [28, 102] on link "Suporte" at bounding box center [47, 104] width 79 height 11
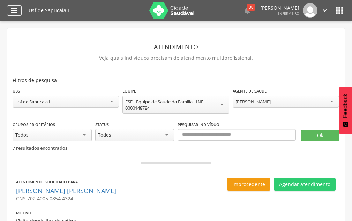
click at [15, 11] on icon "" at bounding box center [14, 10] width 8 height 8
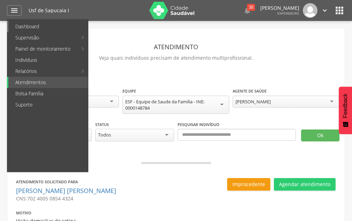
click at [35, 25] on link "Dashboard" at bounding box center [47, 26] width 79 height 11
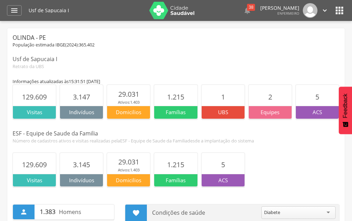
click at [264, 101] on section "2" at bounding box center [269, 95] width 43 height 21
click at [260, 111] on p "Equipes" at bounding box center [269, 111] width 43 height 7
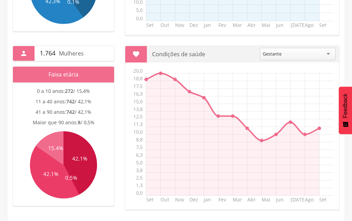
scroll to position [28, 0]
click at [285, 55] on div "Gestante" at bounding box center [298, 54] width 76 height 13
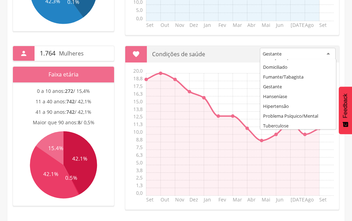
scroll to position [67, 0]
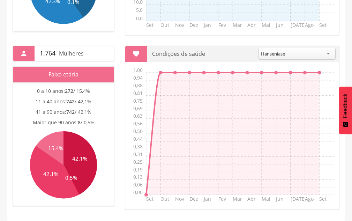
click at [302, 52] on div "Hanseníase" at bounding box center [296, 54] width 77 height 12
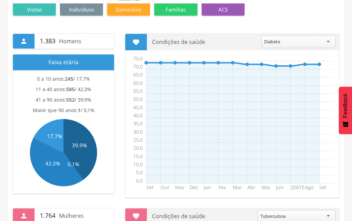
scroll to position [158, 0]
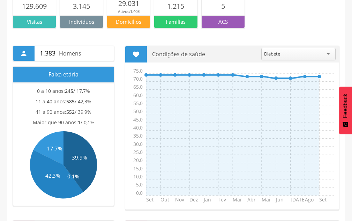
click at [283, 56] on div "Diabete" at bounding box center [298, 54] width 74 height 13
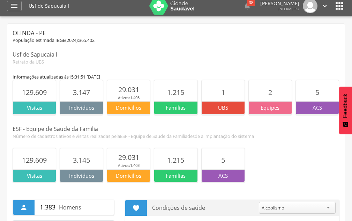
scroll to position [0, 0]
